Goal: Task Accomplishment & Management: Manage account settings

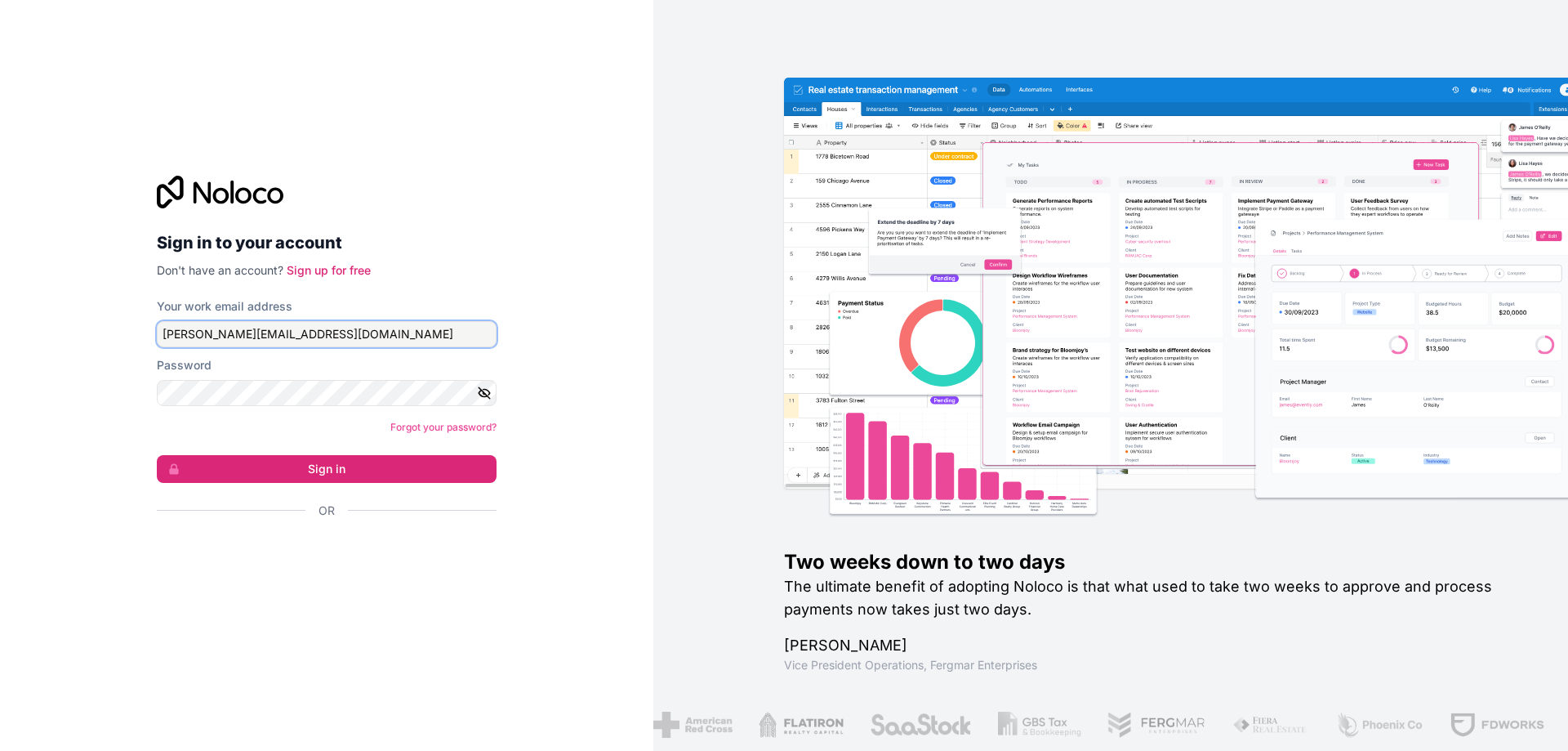
click at [322, 338] on input "[PERSON_NAME][EMAIL_ADDRESS][DOMAIN_NAME]" at bounding box center [327, 334] width 340 height 26
type input "[PERSON_NAME][EMAIL_ADDRESS][DOMAIN_NAME]"
click at [463, 429] on link "Forgot your password?" at bounding box center [443, 427] width 106 height 13
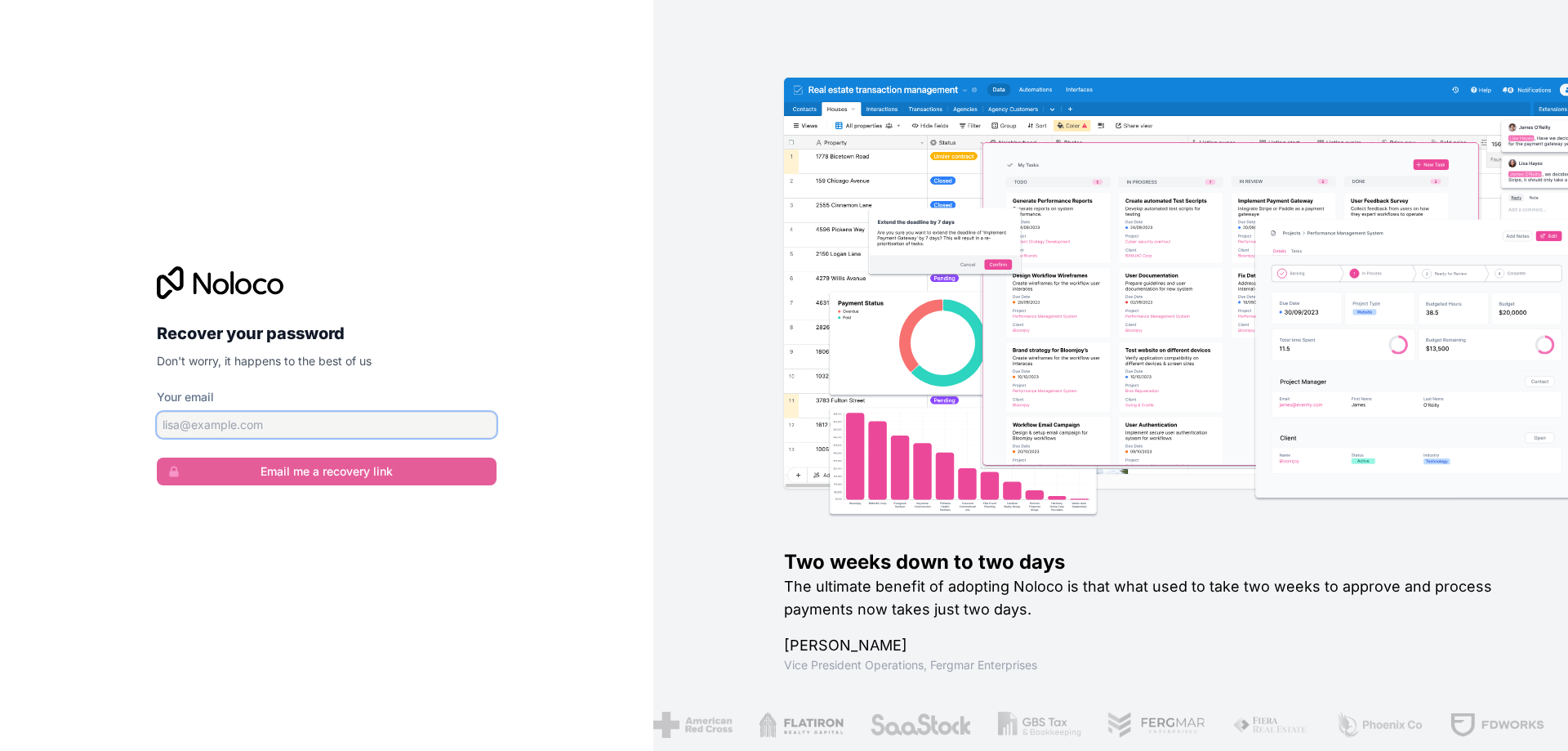
click at [411, 423] on input "Your email" at bounding box center [327, 424] width 340 height 26
type input "[PERSON_NAME][EMAIL_ADDRESS][DOMAIN_NAME]"
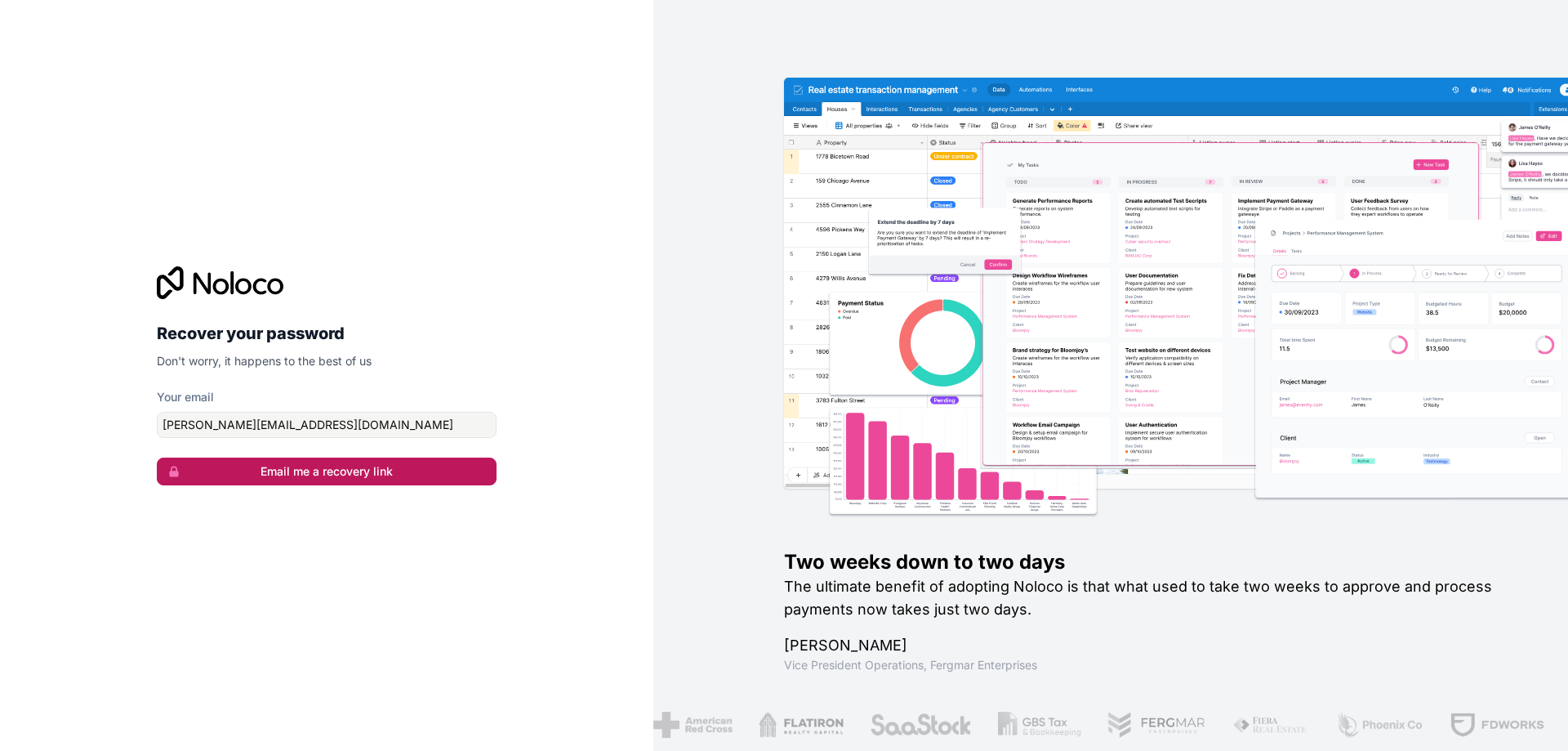
click at [342, 477] on button "Email me a recovery link" at bounding box center [327, 471] width 340 height 28
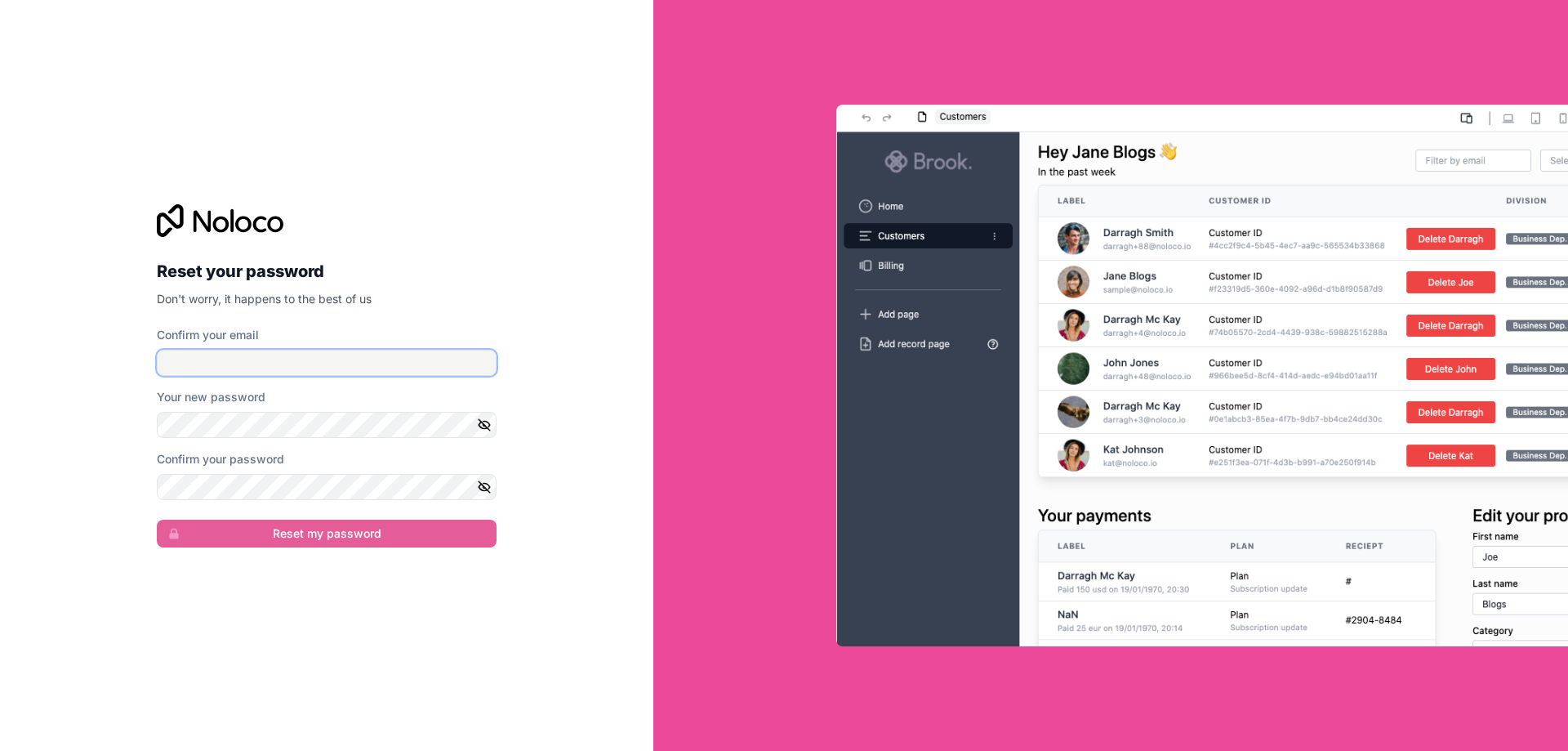
click at [332, 362] on input "Confirm your email" at bounding box center [327, 363] width 340 height 26
type input "[PERSON_NAME][EMAIL_ADDRESS][DOMAIN_NAME]"
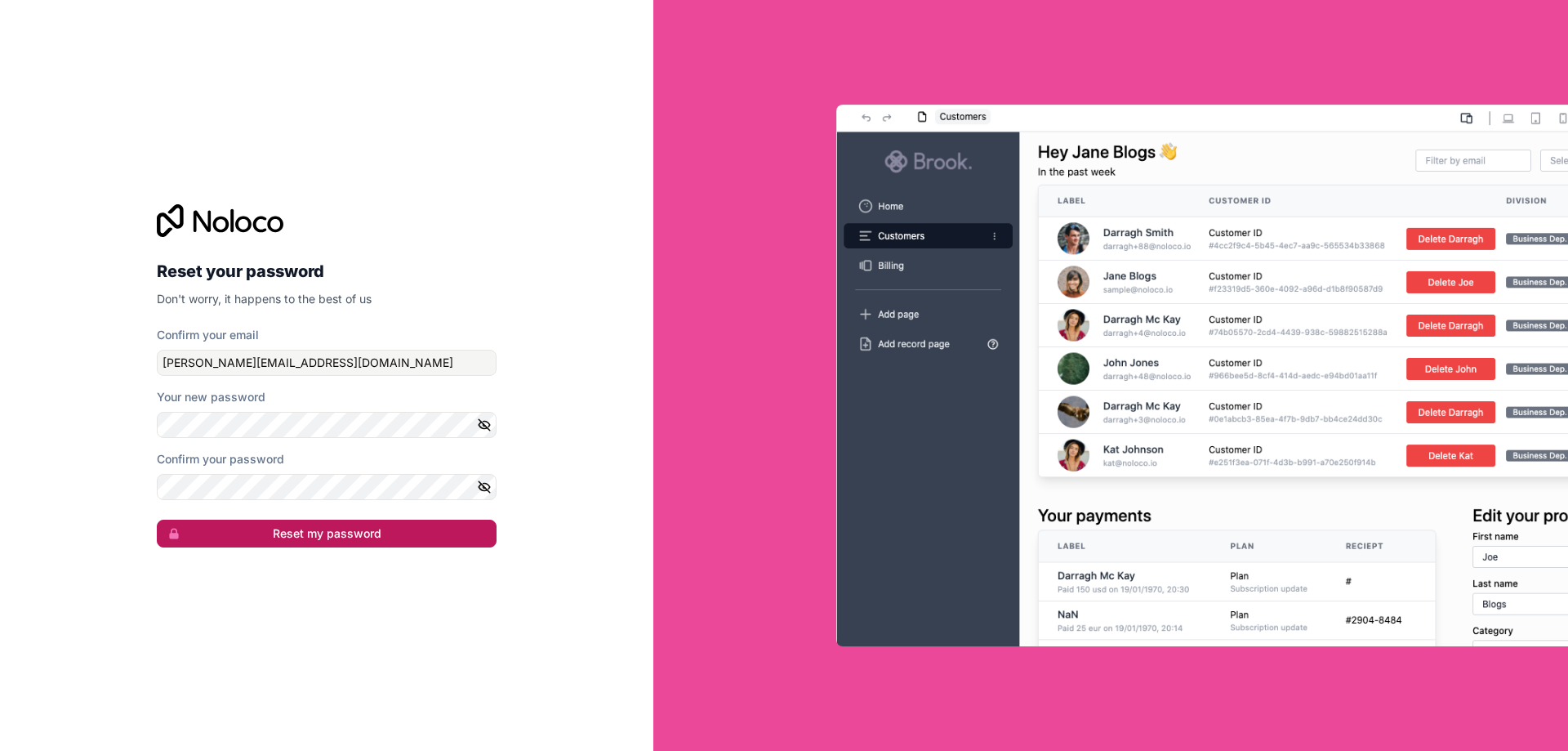
click at [298, 545] on button "Reset my password" at bounding box center [327, 533] width 340 height 28
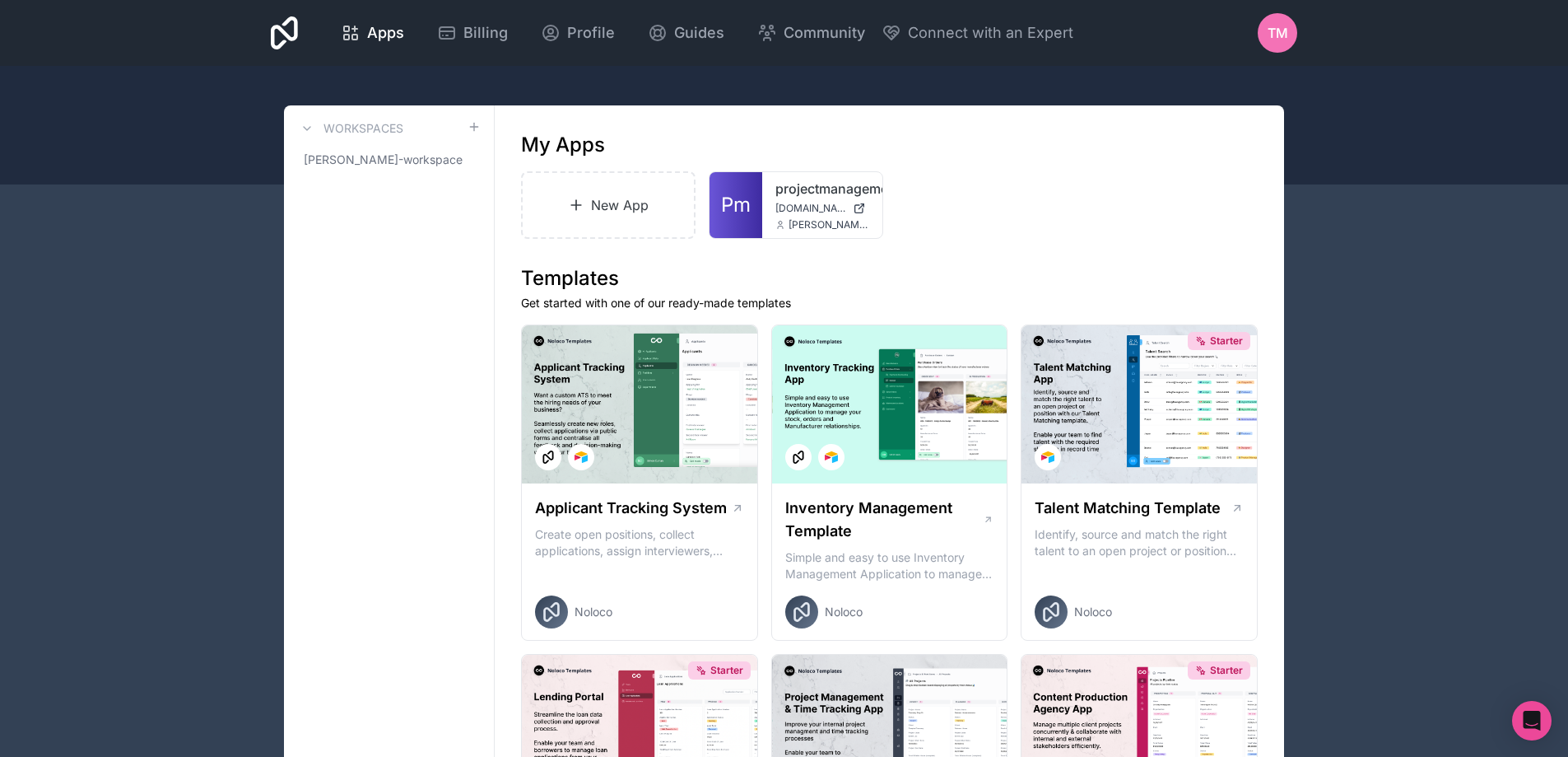
click at [1274, 34] on span "TM" at bounding box center [1277, 33] width 21 height 20
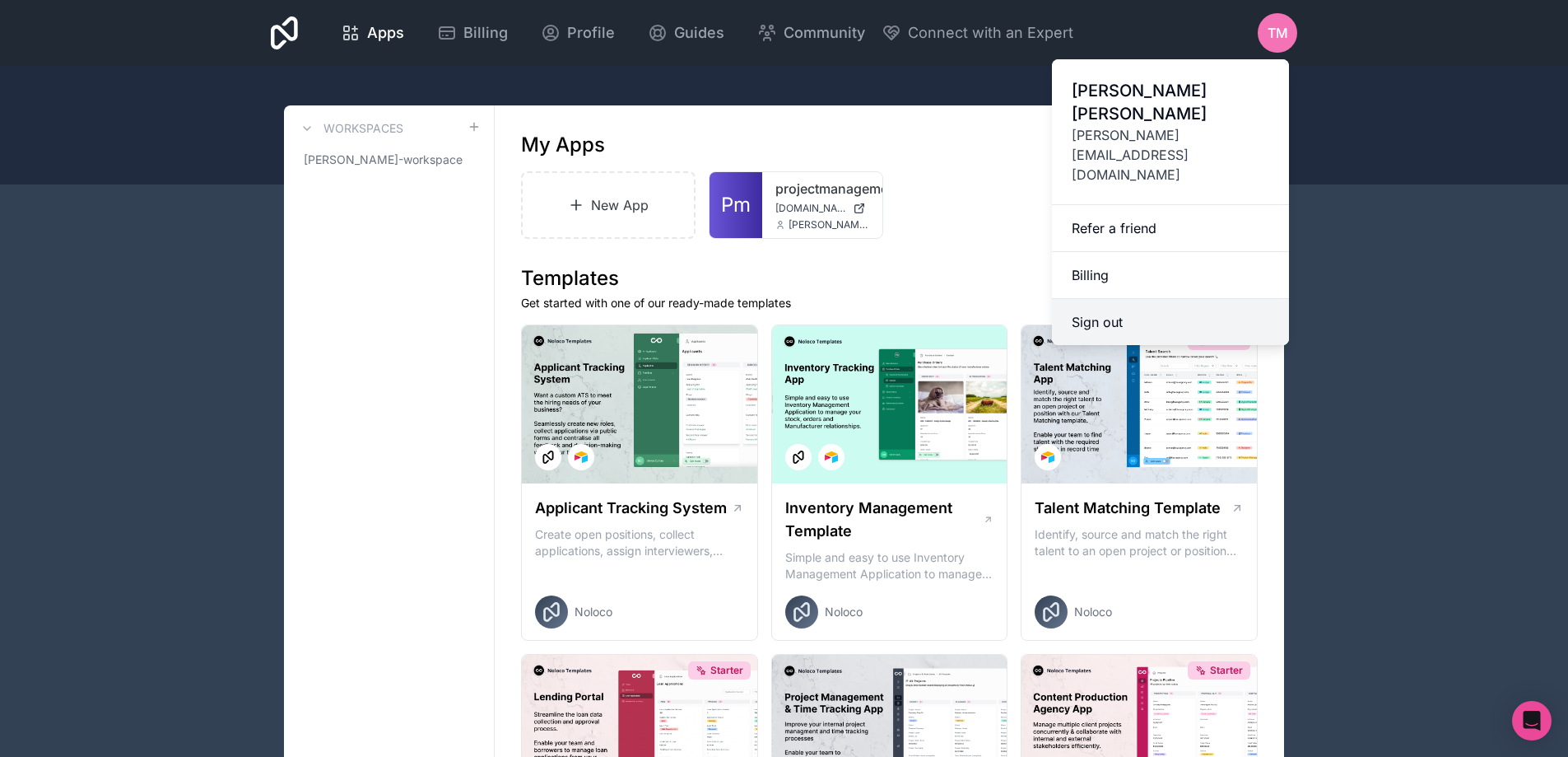
click at [1110, 299] on button "Sign out" at bounding box center [1171, 321] width 237 height 46
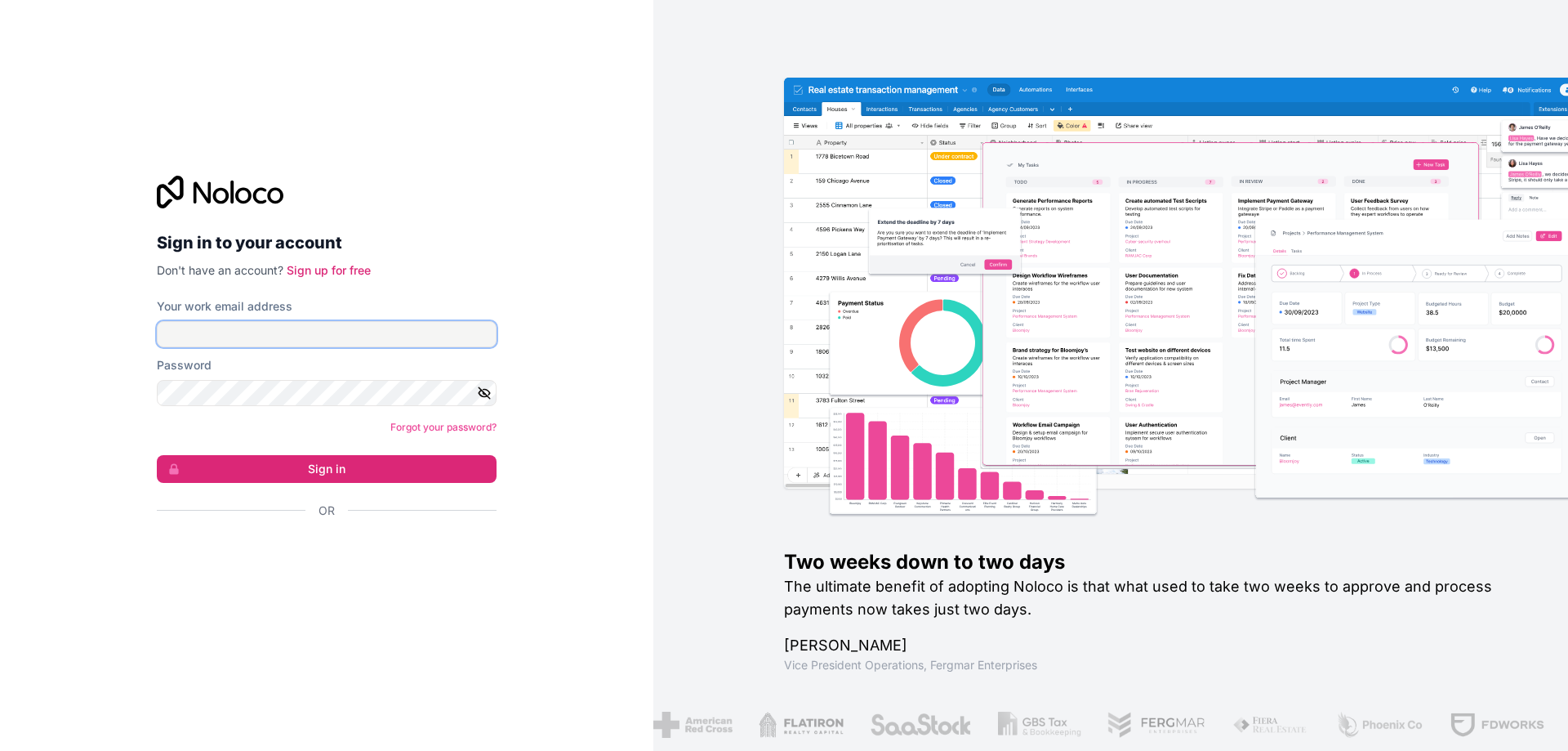
type input "Sherril@honestagency.com"
